Goal: Navigation & Orientation: Find specific page/section

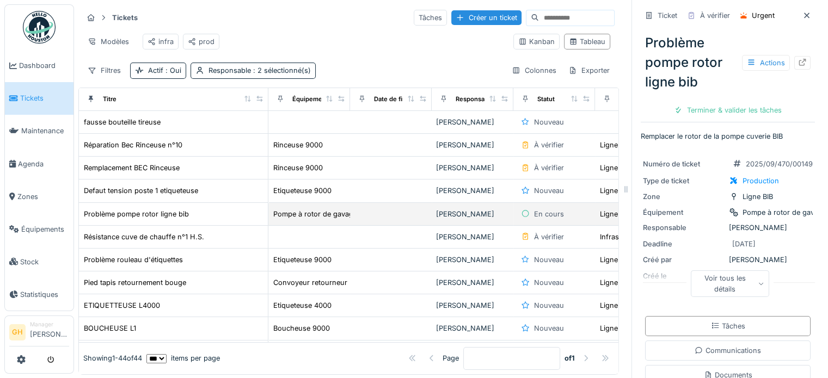
click at [398, 219] on td at bounding box center [391, 214] width 82 height 23
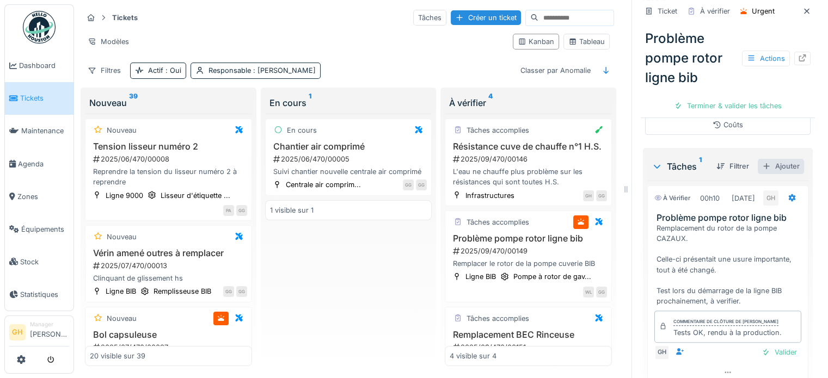
scroll to position [331, 0]
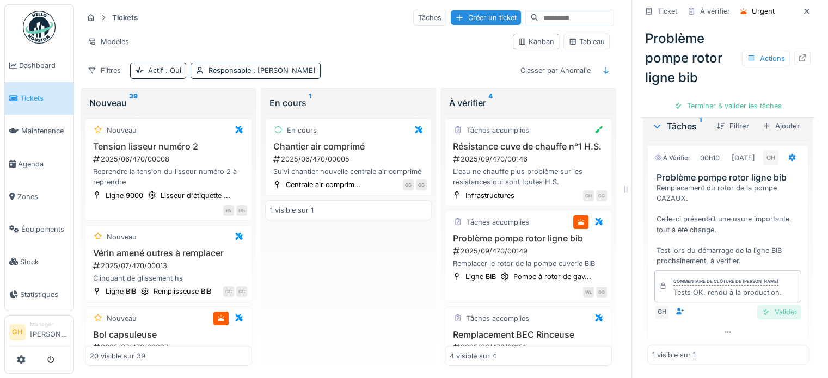
click at [770, 314] on div "Valider" at bounding box center [779, 312] width 44 height 15
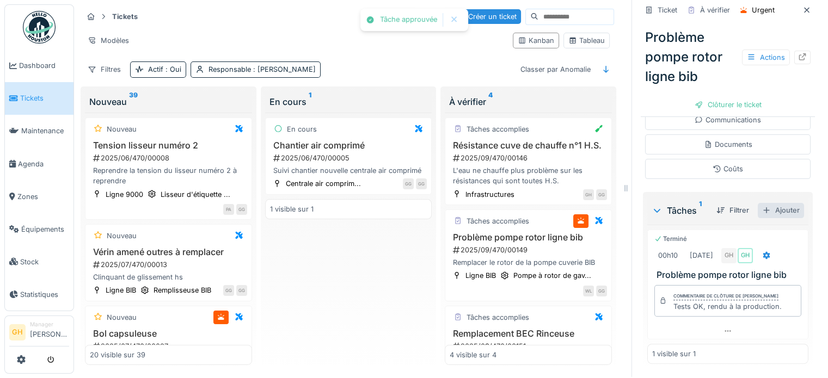
scroll to position [0, 0]
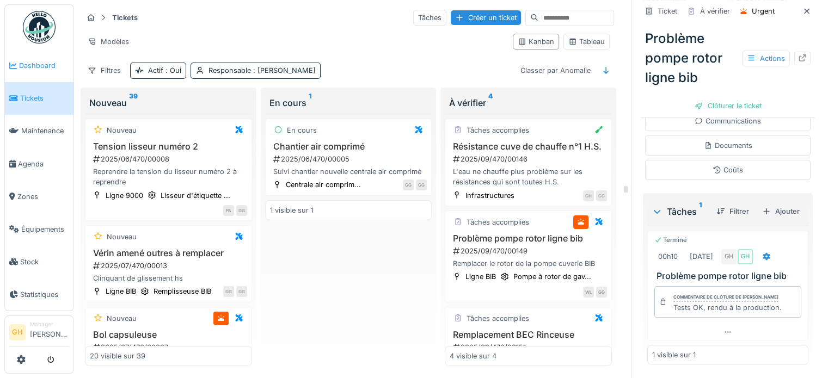
click at [35, 59] on link "Dashboard" at bounding box center [39, 66] width 69 height 33
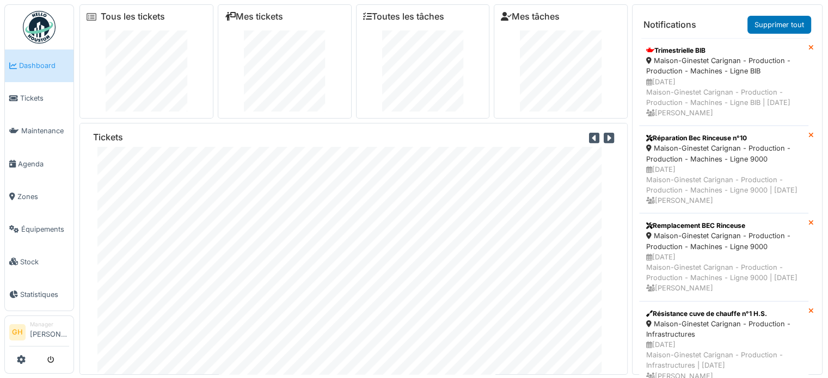
click at [589, 136] on icon at bounding box center [594, 138] width 10 height 12
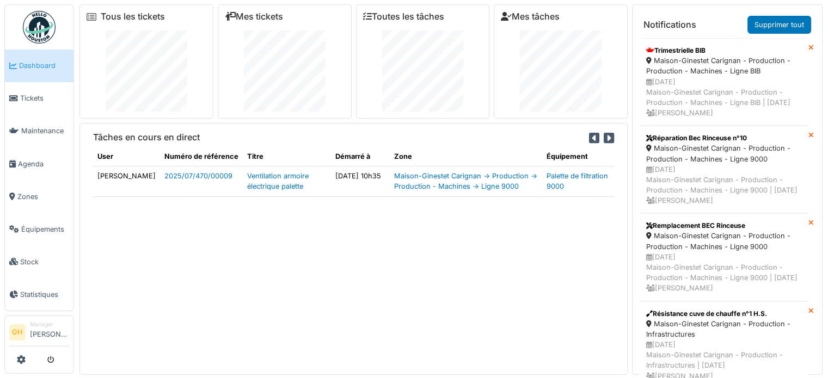
click at [589, 138] on icon at bounding box center [594, 138] width 10 height 12
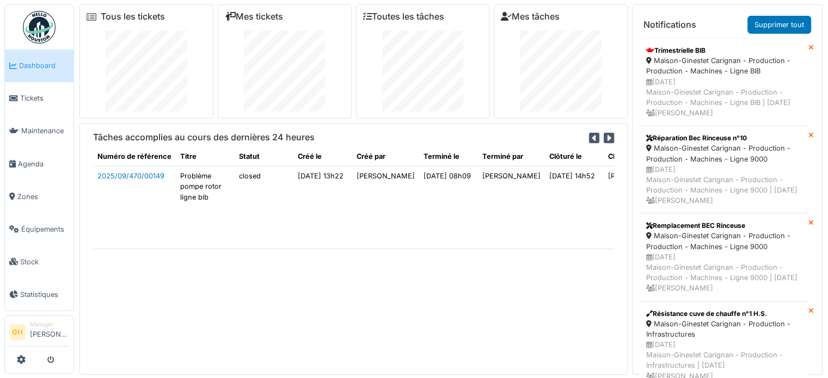
click at [604, 135] on icon at bounding box center [609, 138] width 10 height 12
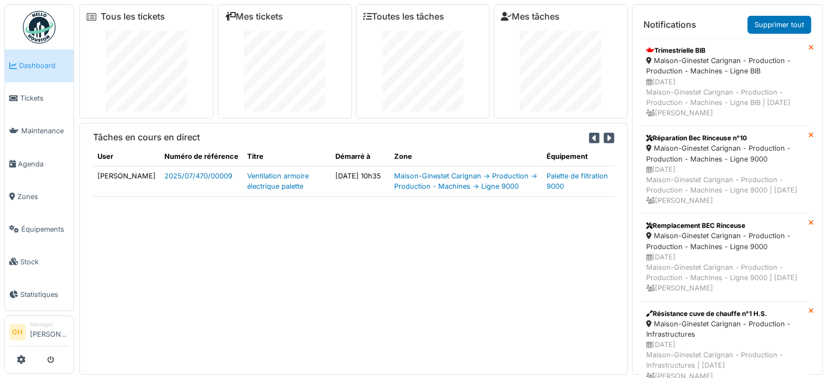
click at [589, 139] on icon at bounding box center [594, 138] width 10 height 12
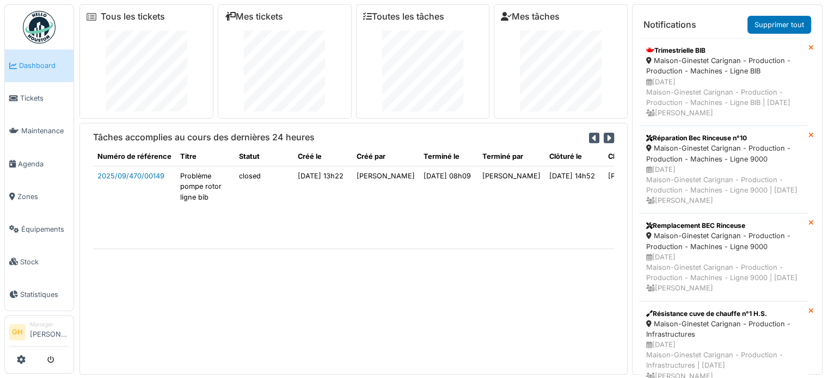
click at [589, 140] on icon at bounding box center [594, 138] width 10 height 12
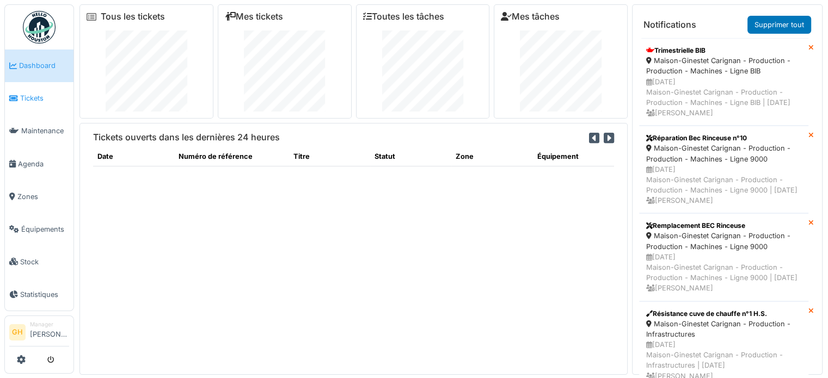
click at [30, 93] on span "Tickets" at bounding box center [44, 98] width 49 height 10
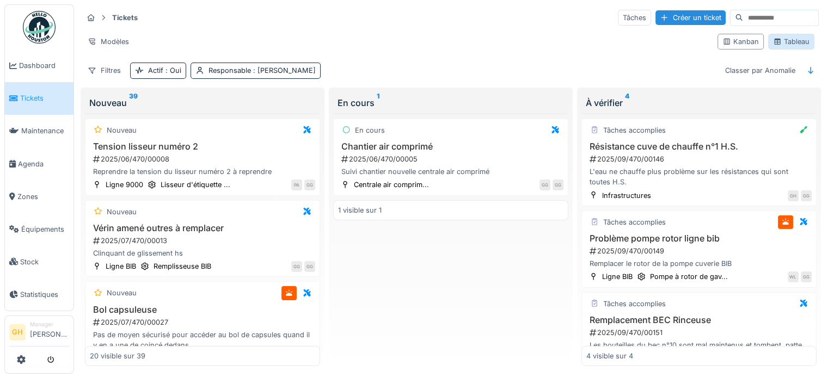
click at [774, 39] on icon at bounding box center [777, 42] width 6 height 6
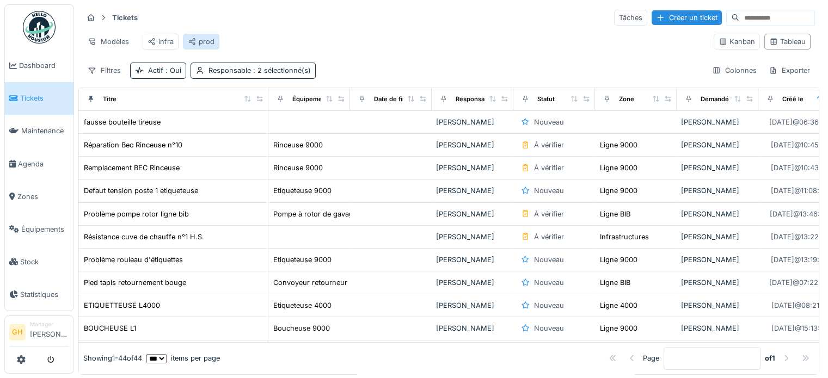
click at [212, 41] on div "prod" at bounding box center [201, 42] width 36 height 16
